Goal: Information Seeking & Learning: Compare options

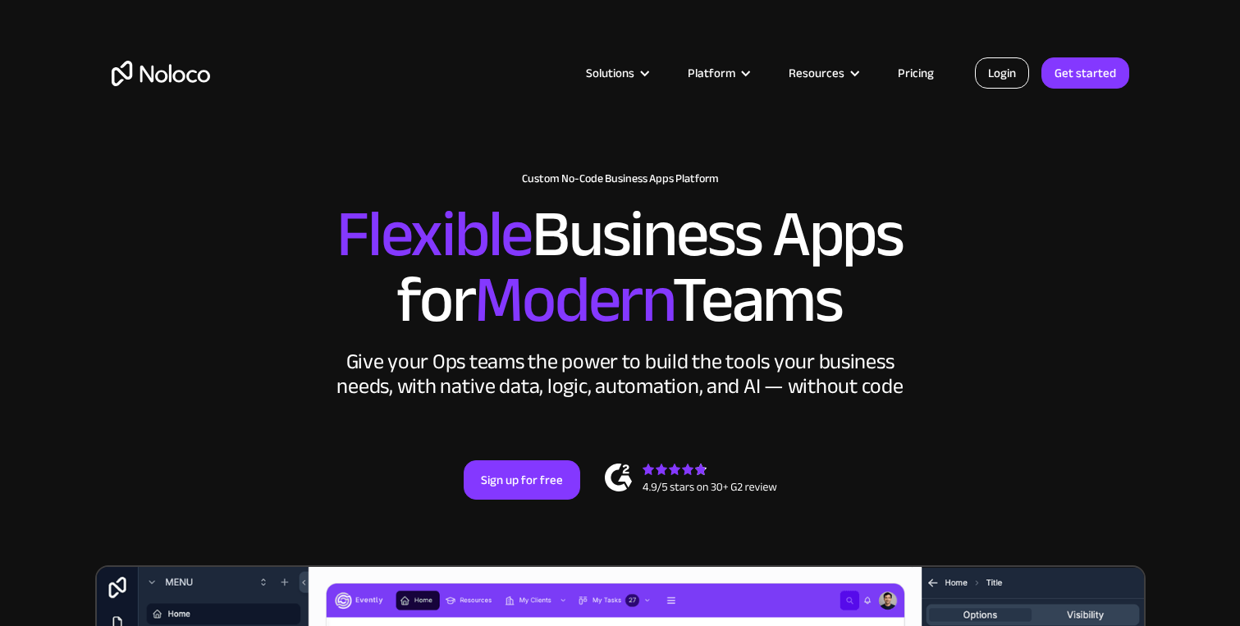
click at [997, 71] on link "Login" at bounding box center [1002, 72] width 54 height 31
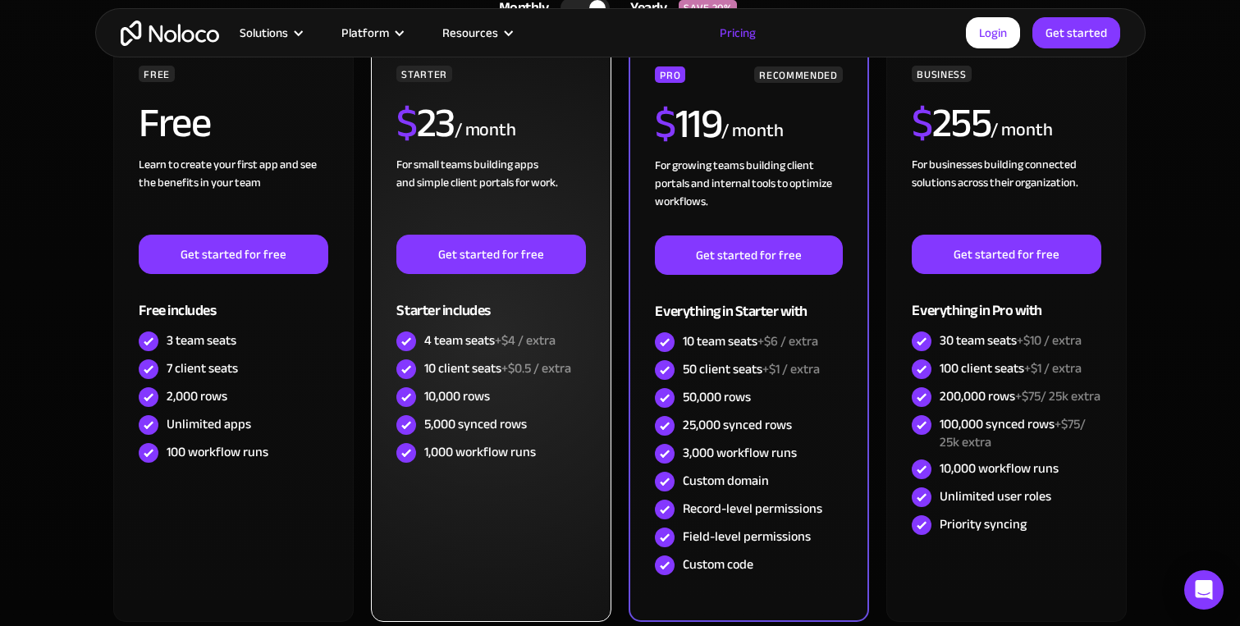
scroll to position [462, 0]
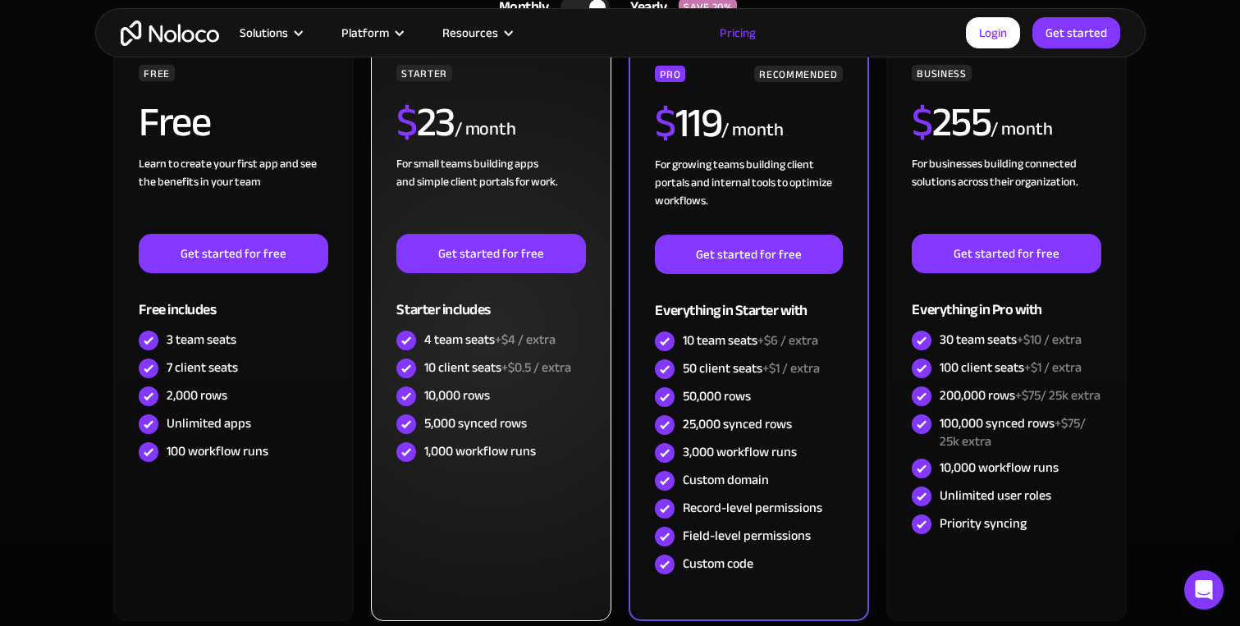
click at [470, 387] on div "10,000 rows" at bounding box center [457, 396] width 66 height 18
click at [470, 389] on div "10,000 rows" at bounding box center [457, 396] width 66 height 18
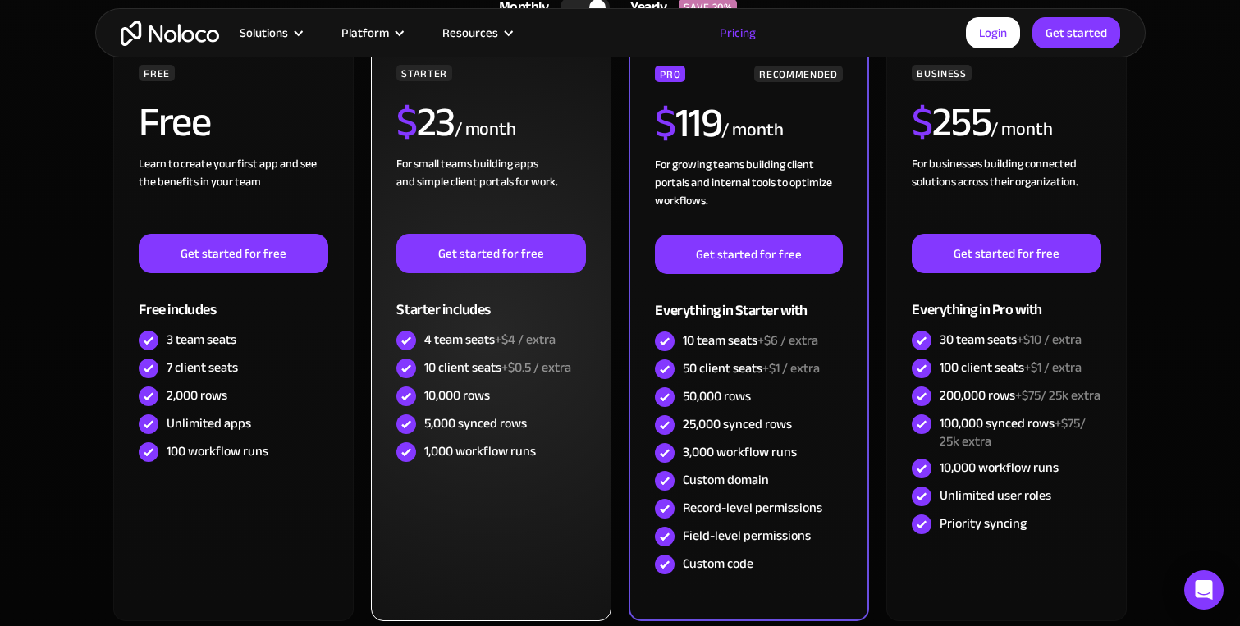
click at [470, 389] on div "10,000 rows" at bounding box center [457, 396] width 66 height 18
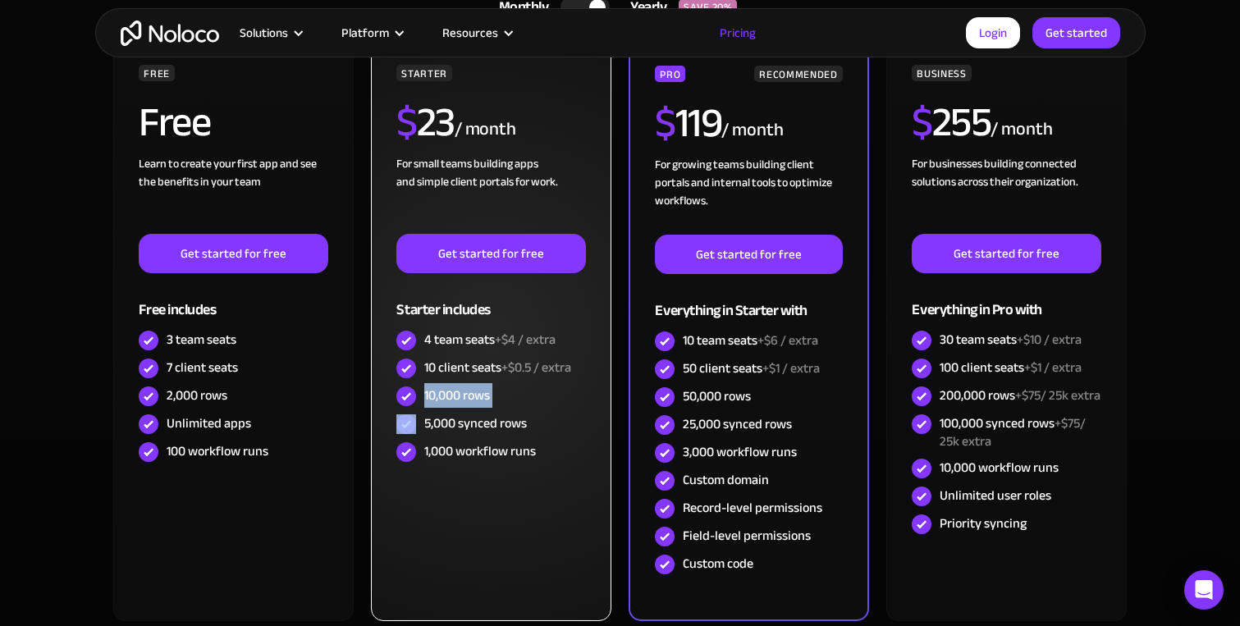
click at [486, 394] on div "10,000 rows" at bounding box center [457, 396] width 66 height 18
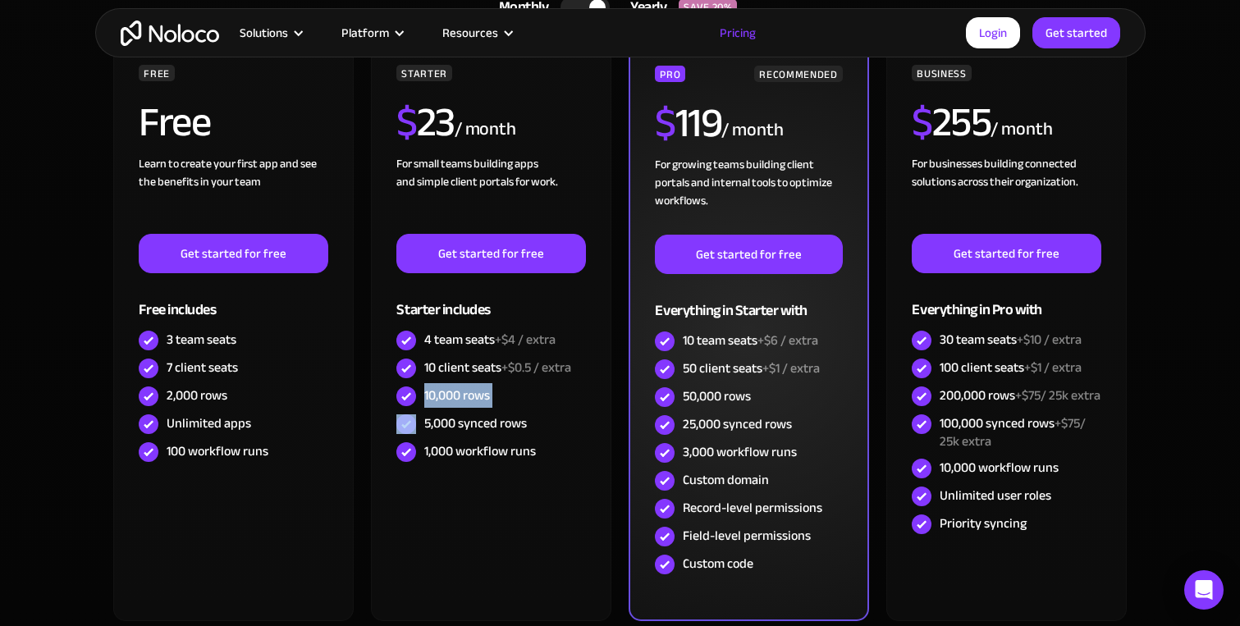
click at [732, 419] on div "25,000 synced rows" at bounding box center [737, 424] width 109 height 18
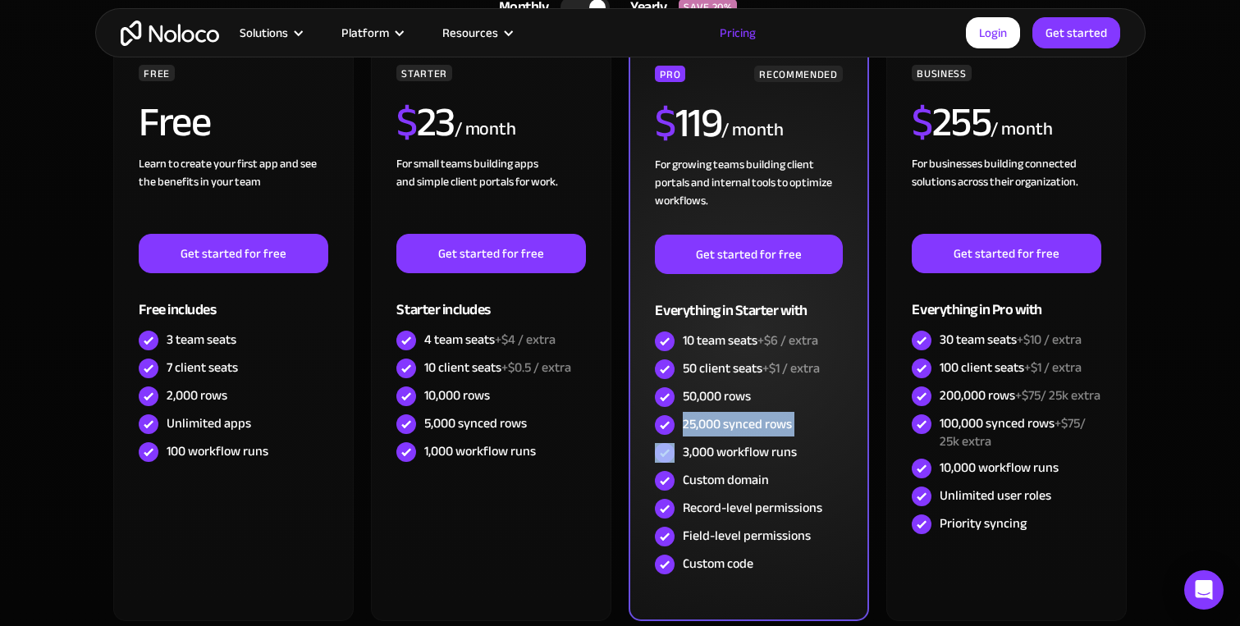
click at [753, 419] on div "25,000 synced rows" at bounding box center [737, 424] width 109 height 18
click at [769, 421] on div "25,000 synced rows" at bounding box center [737, 424] width 109 height 18
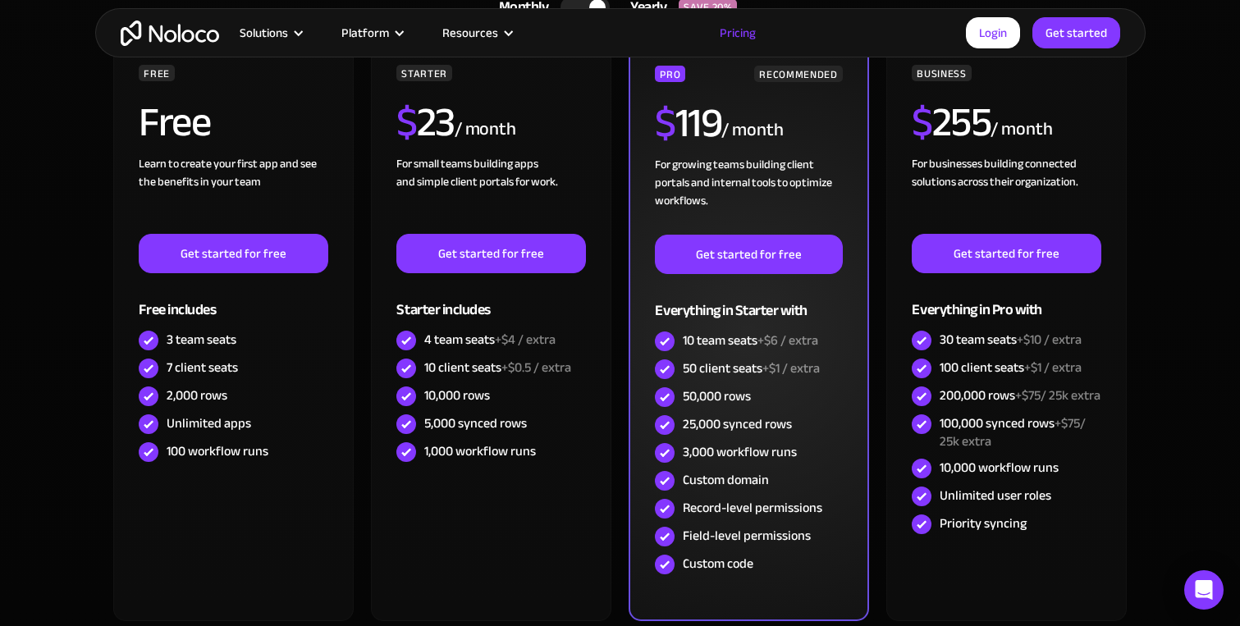
click at [769, 421] on div "25,000 synced rows" at bounding box center [737, 424] width 109 height 18
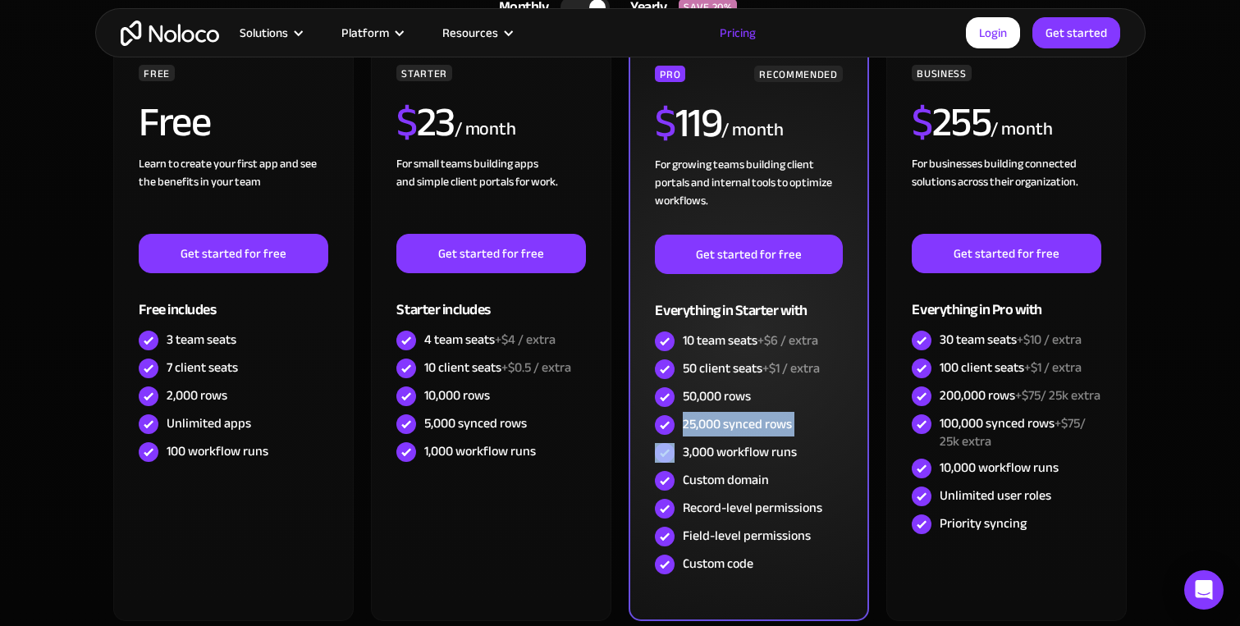
click at [769, 421] on div "25,000 synced rows" at bounding box center [737, 424] width 109 height 18
click at [782, 415] on div "25,000 synced rows" at bounding box center [737, 424] width 109 height 18
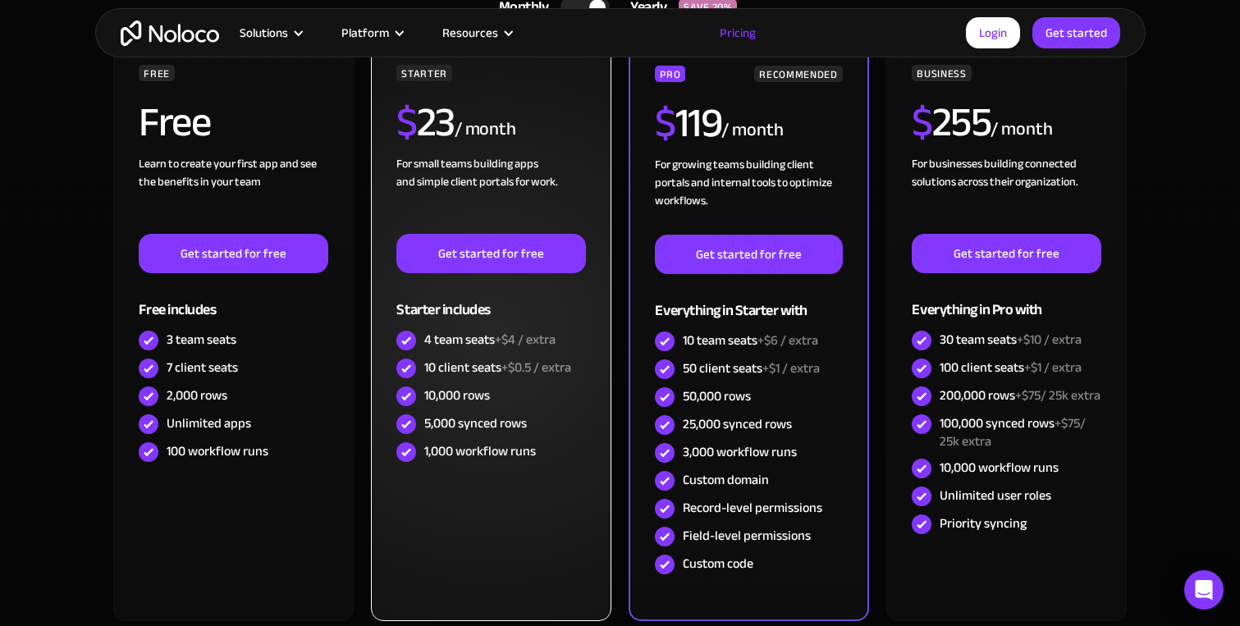
click at [491, 406] on div "10,000 rows" at bounding box center [491, 397] width 189 height 28
click at [509, 367] on span "+$0.5 / extra" at bounding box center [537, 367] width 70 height 25
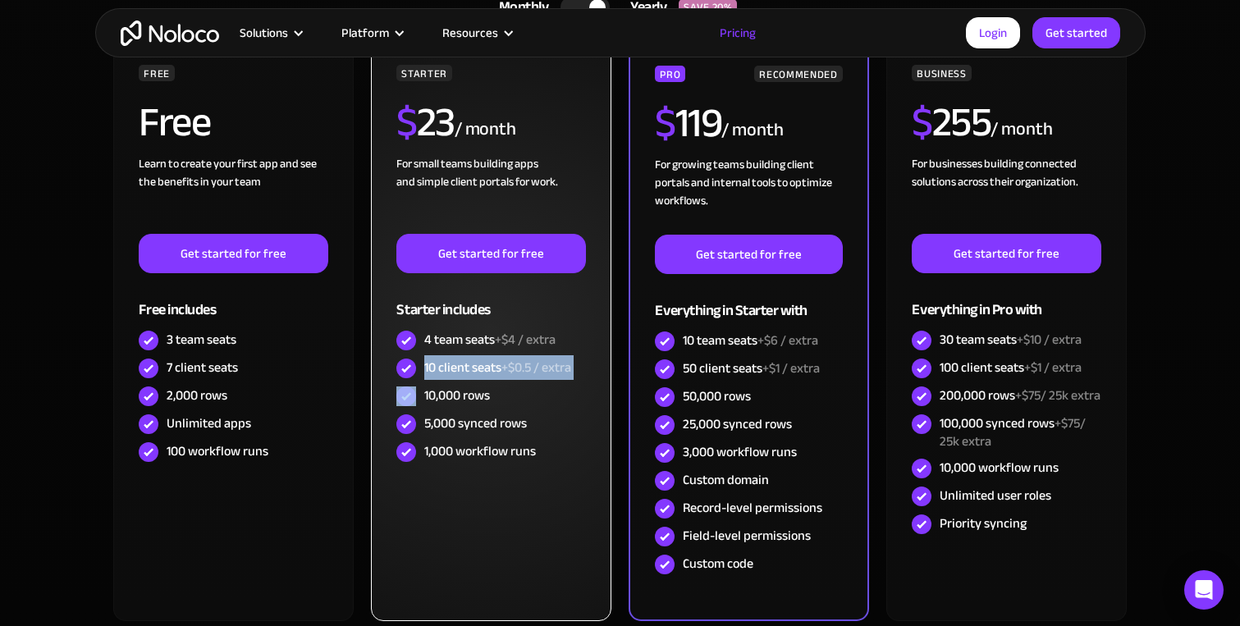
click at [511, 337] on span "+$4 / extra" at bounding box center [525, 340] width 61 height 25
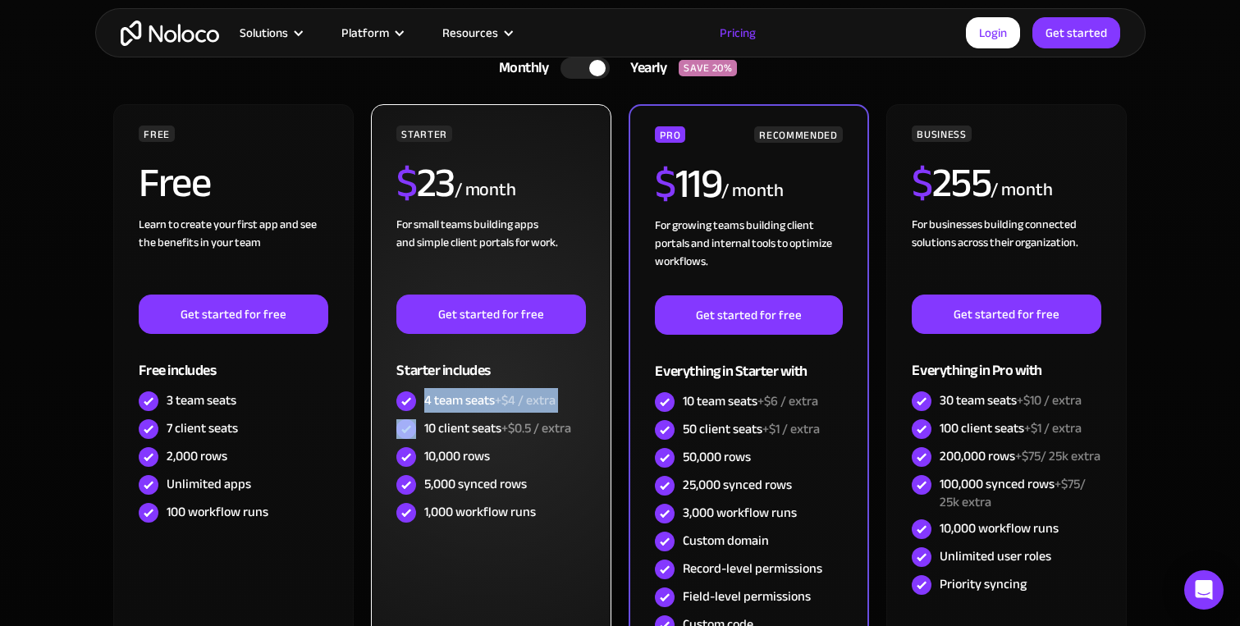
scroll to position [355, 0]
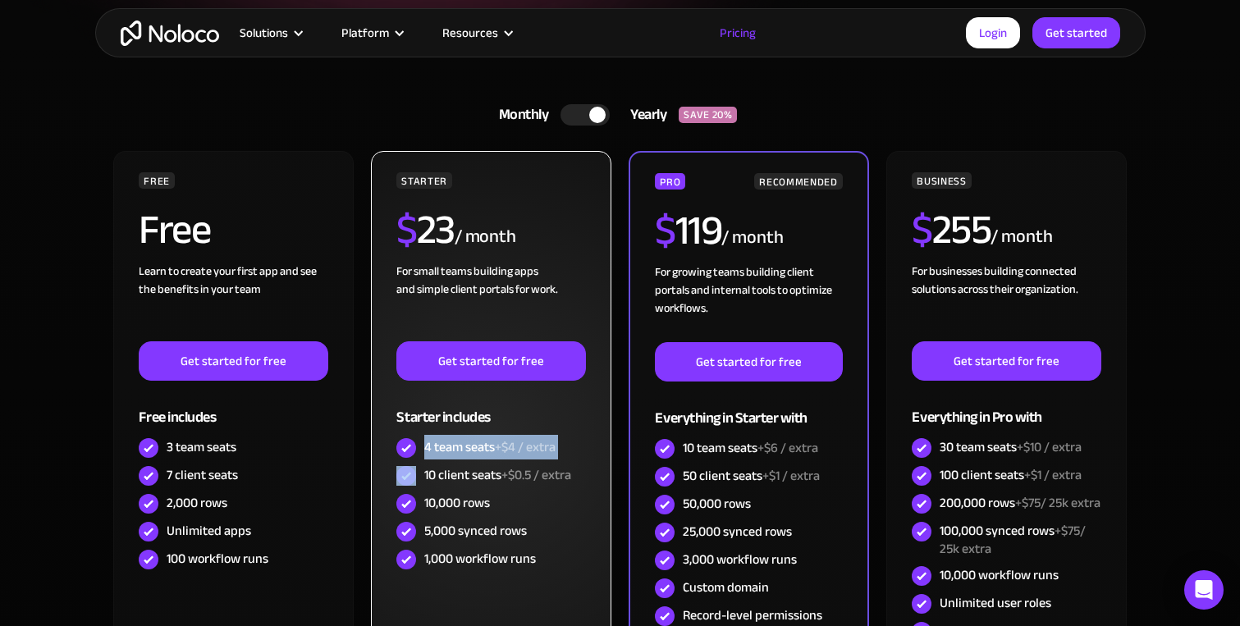
click at [530, 241] on div "$ 23 / month" at bounding box center [491, 235] width 189 height 53
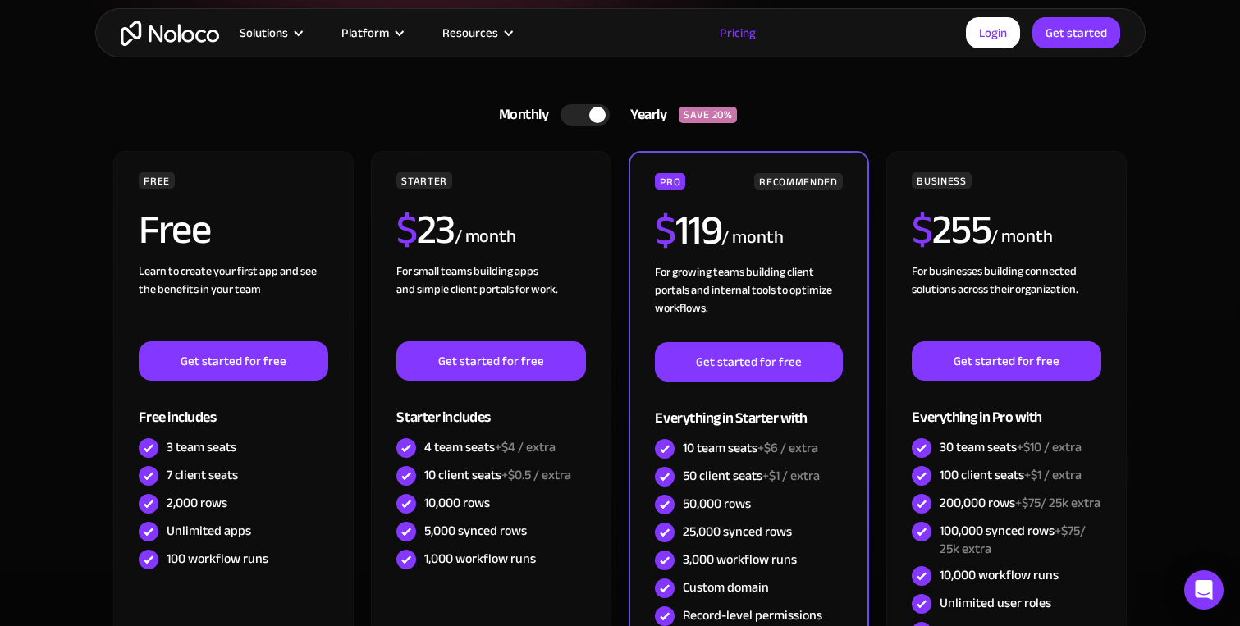
click at [585, 107] on div at bounding box center [585, 114] width 49 height 21
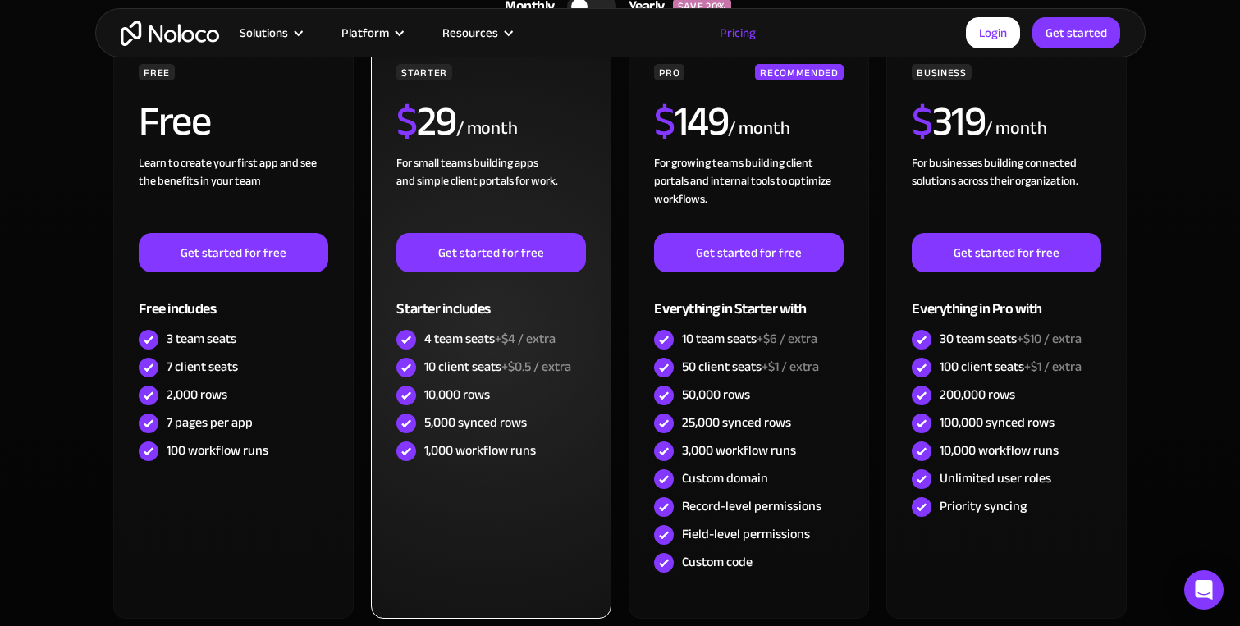
scroll to position [469, 0]
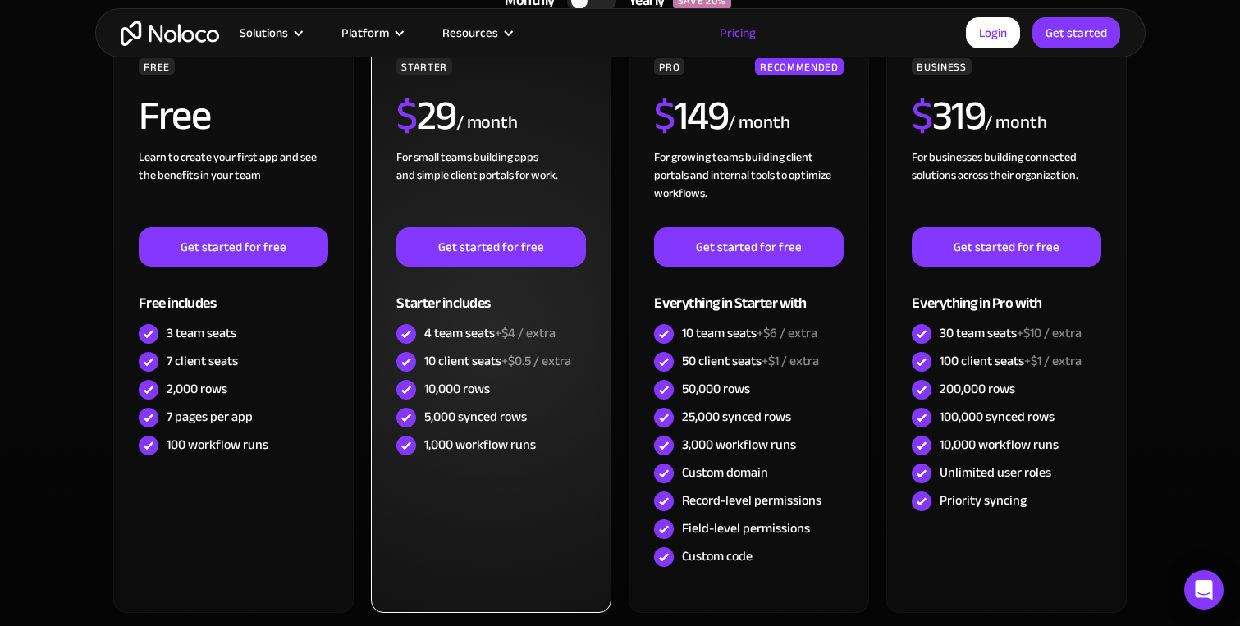
click at [497, 330] on span "+$4 / extra" at bounding box center [525, 333] width 61 height 25
click at [499, 365] on div "10 client seats +$0.5 / extra" at bounding box center [497, 361] width 147 height 18
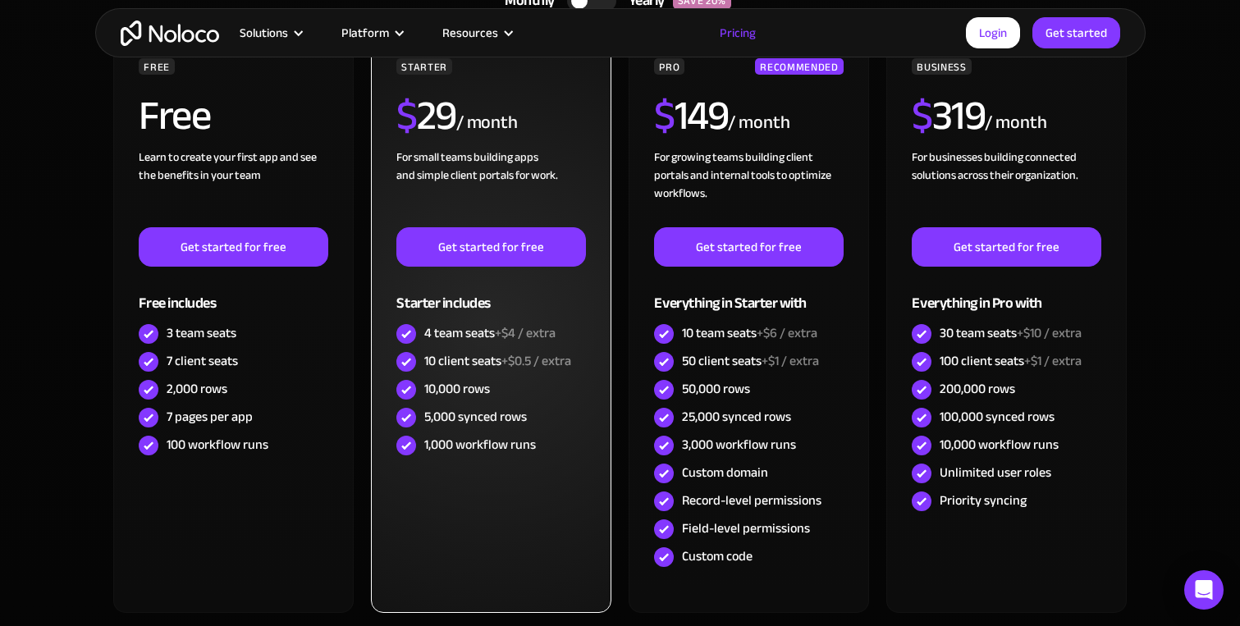
click at [499, 365] on div "10 client seats +$0.5 / extra" at bounding box center [497, 361] width 147 height 18
click at [515, 360] on span "+$0.5 / extra" at bounding box center [537, 361] width 70 height 25
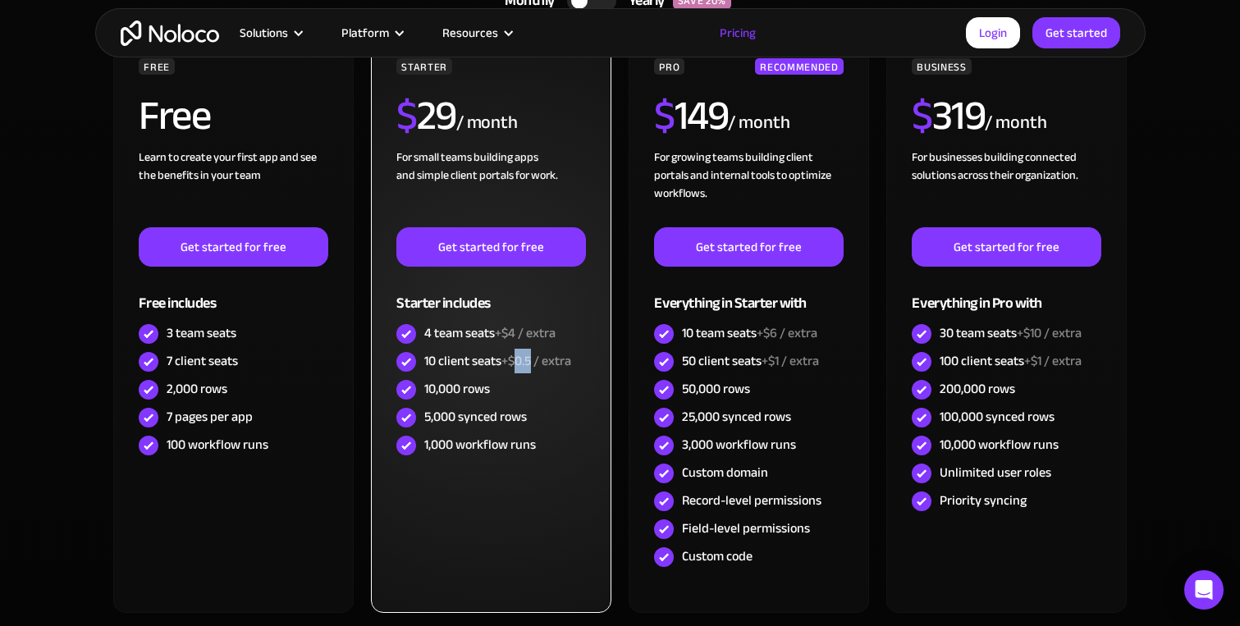
click at [515, 360] on span "+$0.5 / extra" at bounding box center [537, 361] width 70 height 25
click at [515, 348] on div "10 client seats +$0.5 / extra" at bounding box center [491, 362] width 189 height 28
click at [522, 332] on span "+$4 / extra" at bounding box center [525, 333] width 61 height 25
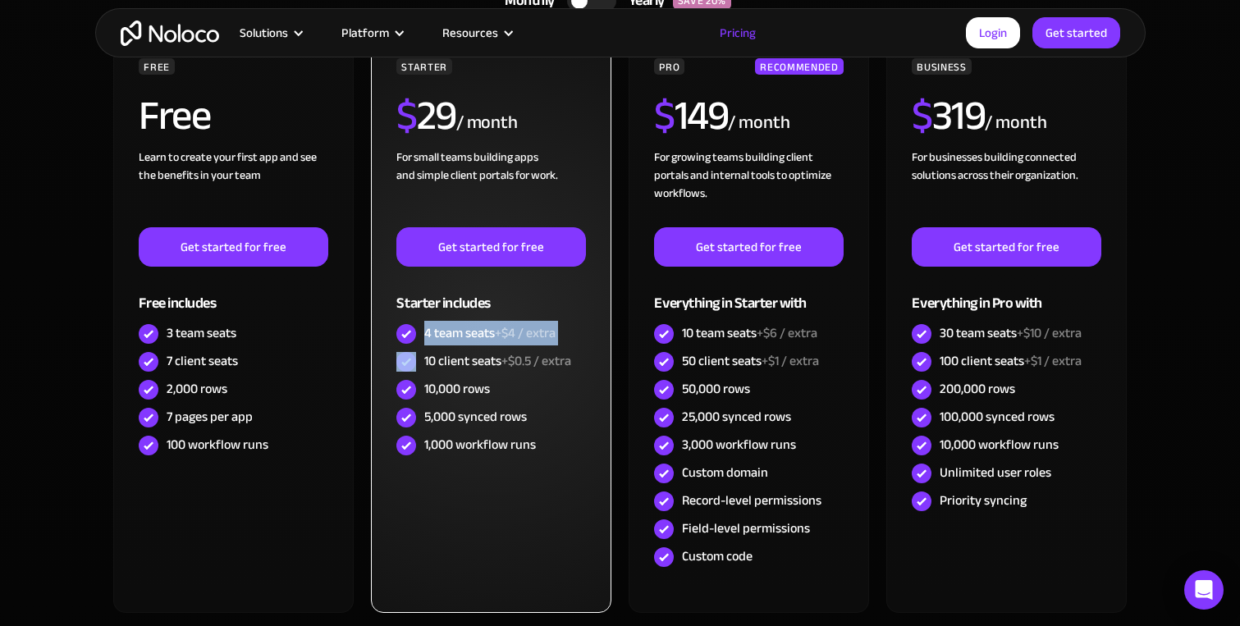
click at [503, 378] on div "10,000 rows" at bounding box center [491, 390] width 189 height 28
click at [502, 403] on div "10,000 rows" at bounding box center [491, 390] width 189 height 28
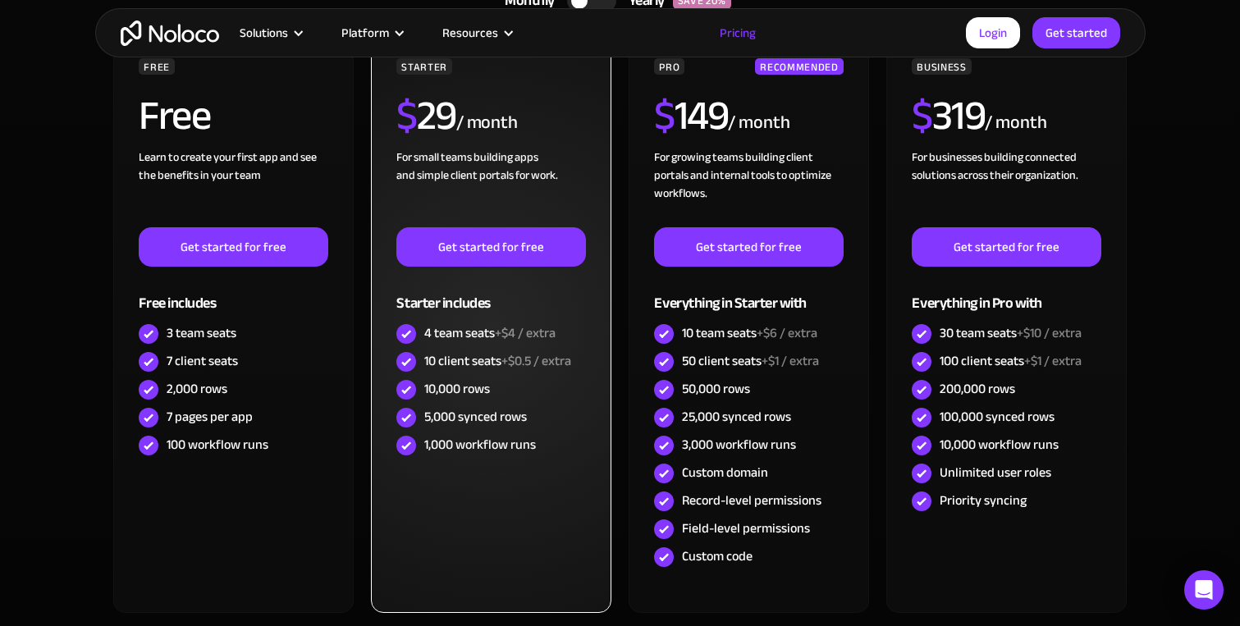
click at [508, 447] on div "1,000 workflow runs" at bounding box center [480, 445] width 112 height 18
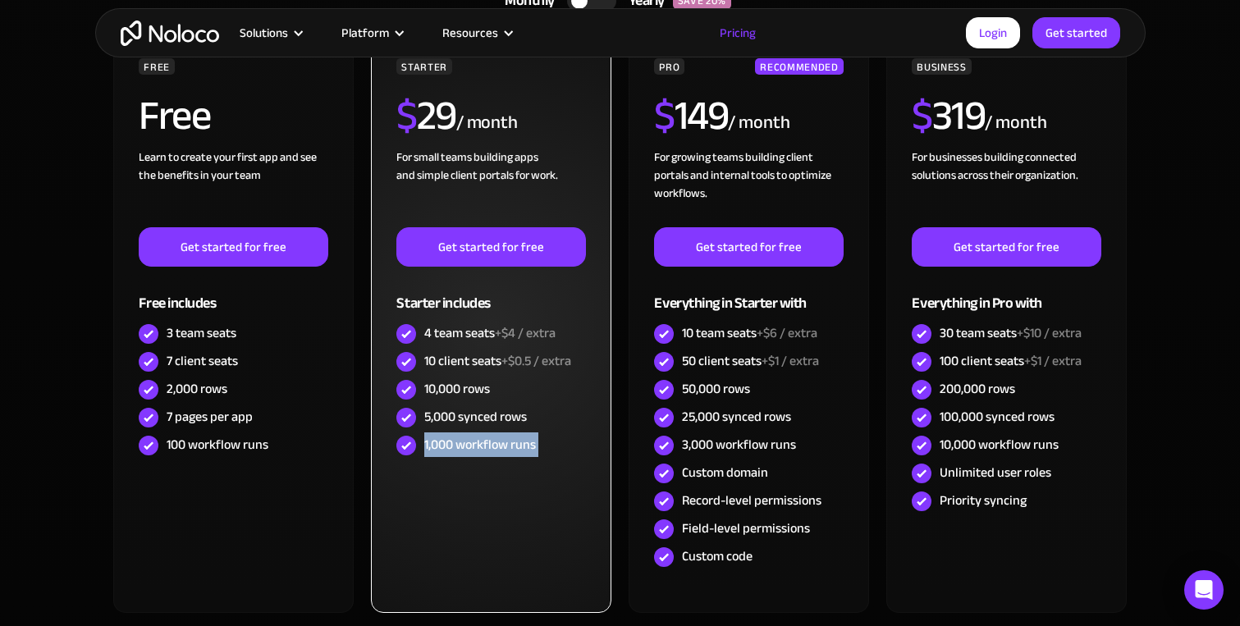
click at [508, 447] on div "1,000 workflow runs" at bounding box center [480, 445] width 112 height 18
click at [517, 441] on div "1,000 workflow runs" at bounding box center [480, 445] width 112 height 18
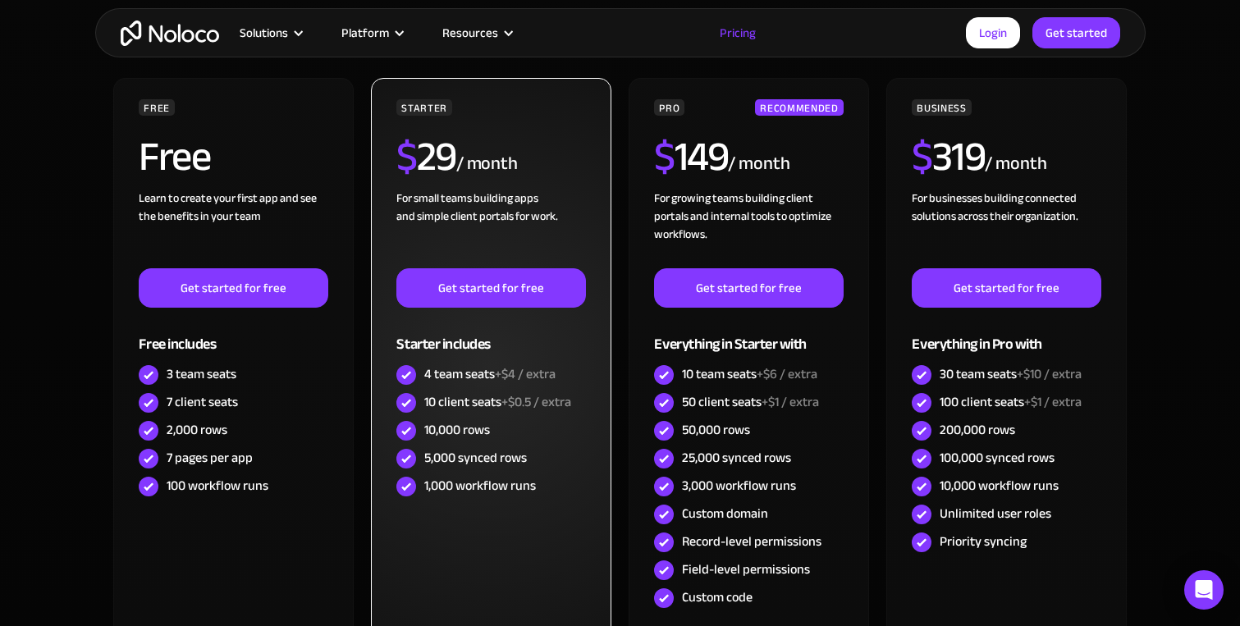
scroll to position [436, 0]
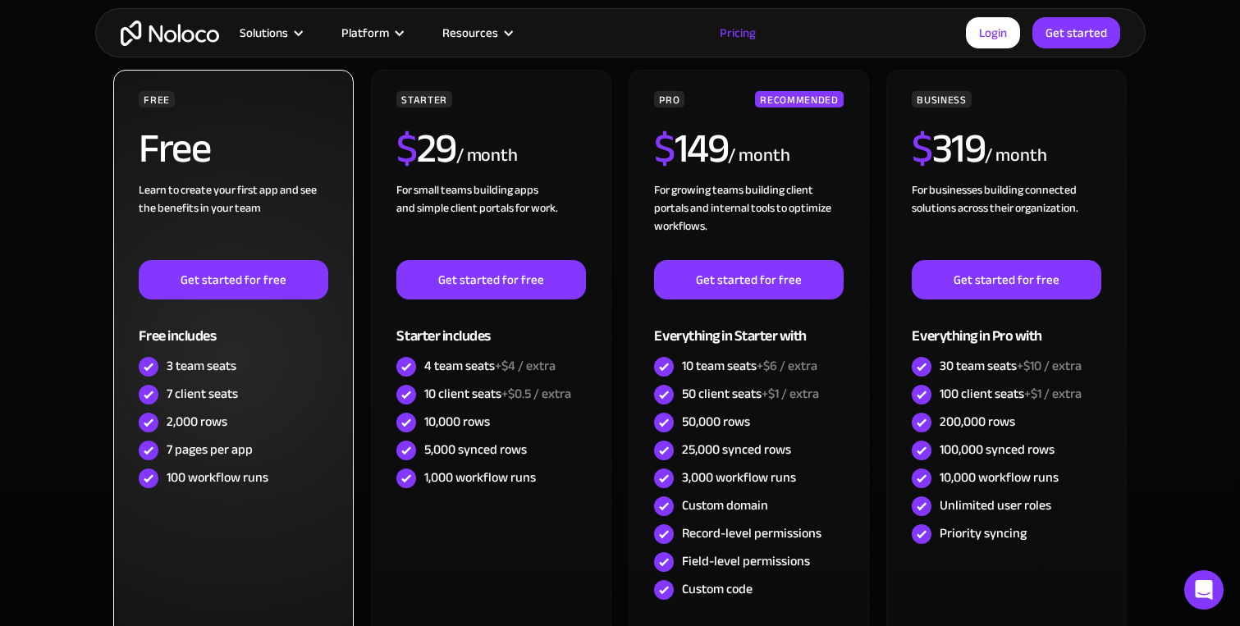
click at [227, 452] on div "7 pages per app" at bounding box center [210, 450] width 86 height 18
click at [228, 428] on div "2,000 rows" at bounding box center [233, 423] width 189 height 28
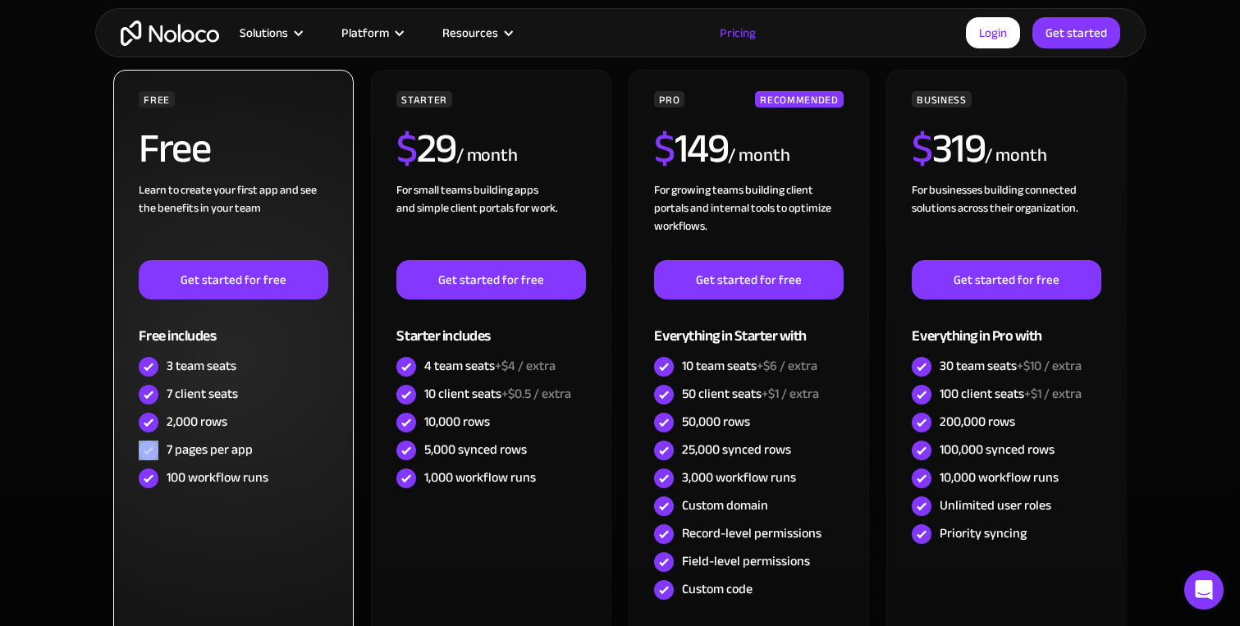
click at [228, 428] on div "2,000 rows" at bounding box center [233, 423] width 189 height 28
click at [234, 425] on div "2,000 rows" at bounding box center [233, 423] width 189 height 28
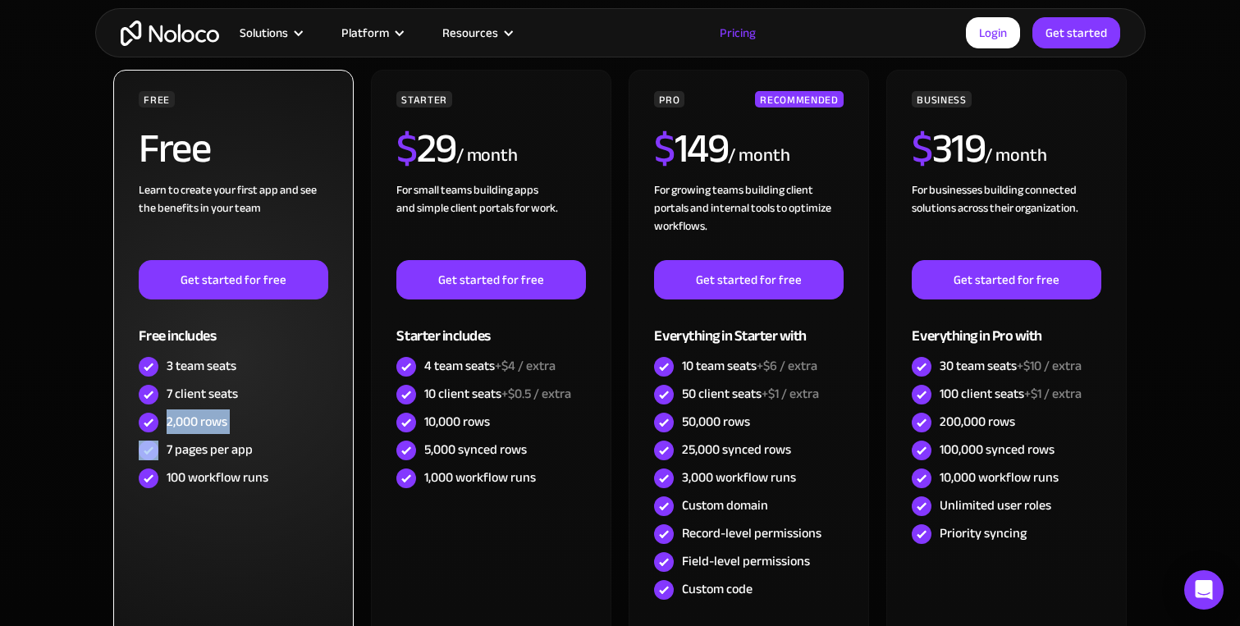
click at [241, 501] on div "FREE Free Learn to create your first app and see the benefits in your team ‍ Ge…" at bounding box center [233, 358] width 240 height 576
click at [245, 469] on div "100 workflow runs" at bounding box center [218, 478] width 102 height 18
click at [260, 469] on div "100 workflow runs" at bounding box center [218, 478] width 102 height 18
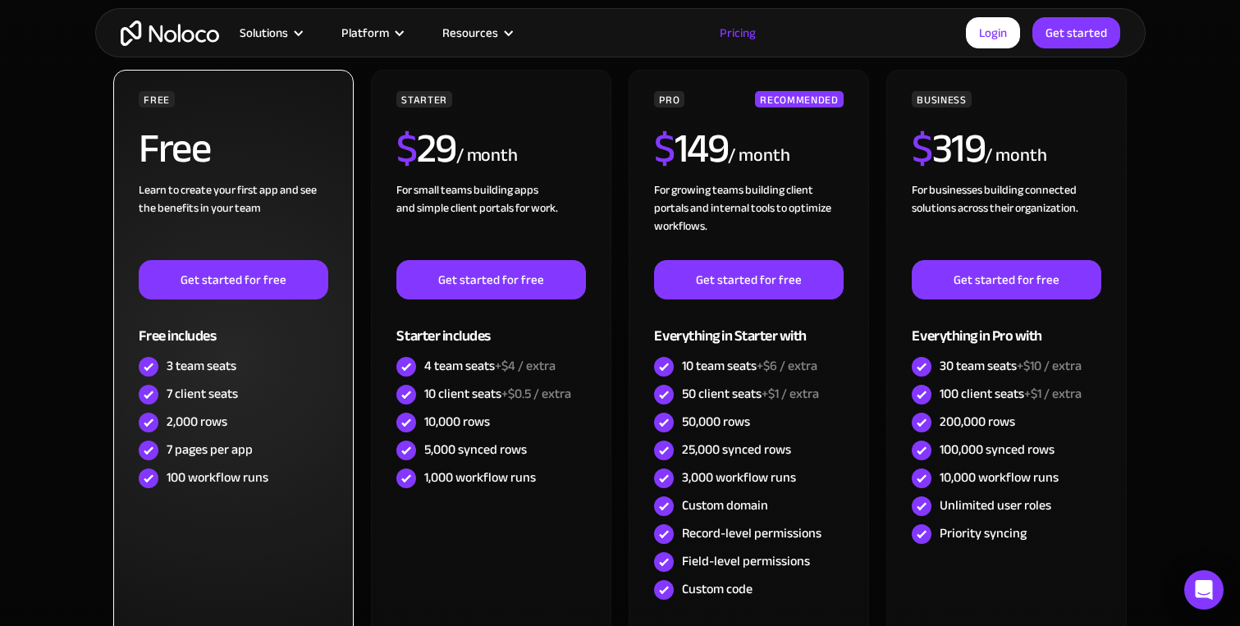
click at [260, 469] on div "100 workflow runs" at bounding box center [218, 478] width 102 height 18
click at [273, 469] on div "100 workflow runs" at bounding box center [233, 479] width 189 height 28
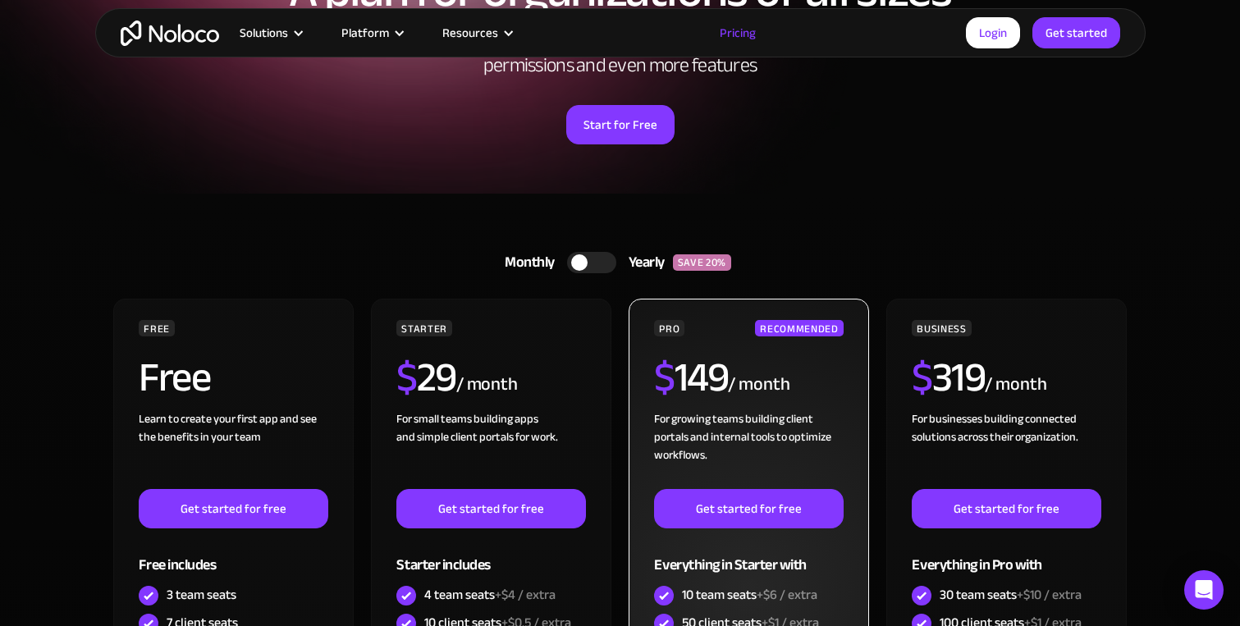
scroll to position [177, 0]
